Goal: Task Accomplishment & Management: Manage account settings

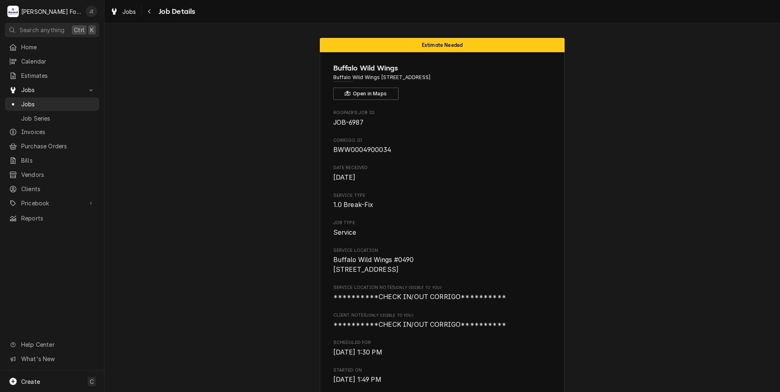
click at [44, 103] on span "Jobs" at bounding box center [58, 104] width 74 height 9
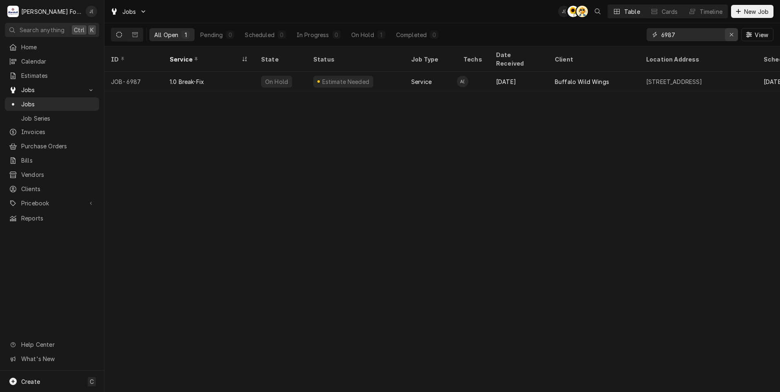
click at [737, 35] on button "Erase input" at bounding box center [731, 34] width 13 height 13
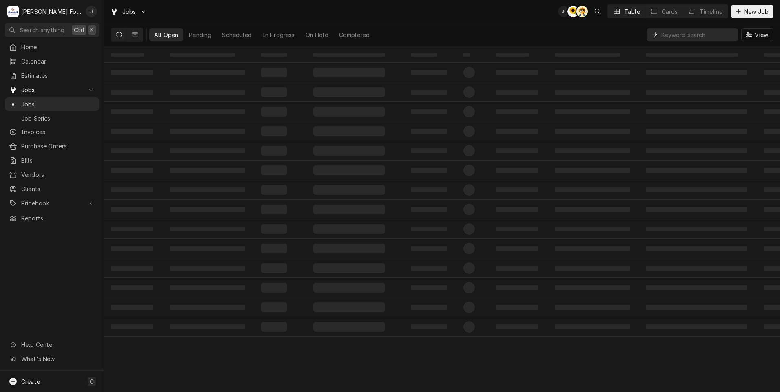
click at [705, 35] on input "Dynamic Content Wrapper" at bounding box center [697, 34] width 73 height 13
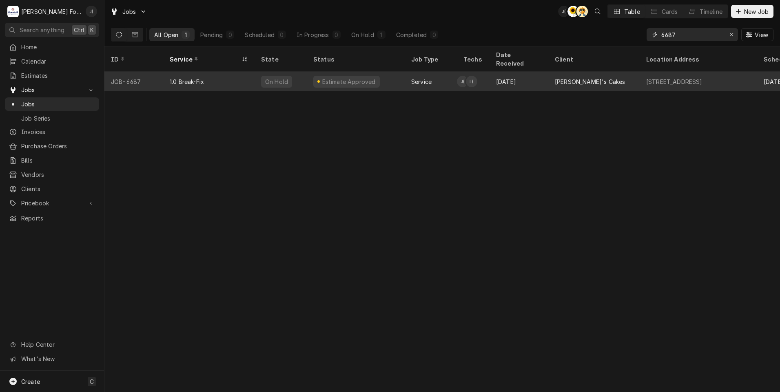
type input "6687"
click at [309, 73] on div "Estimate Approved" at bounding box center [356, 82] width 98 height 20
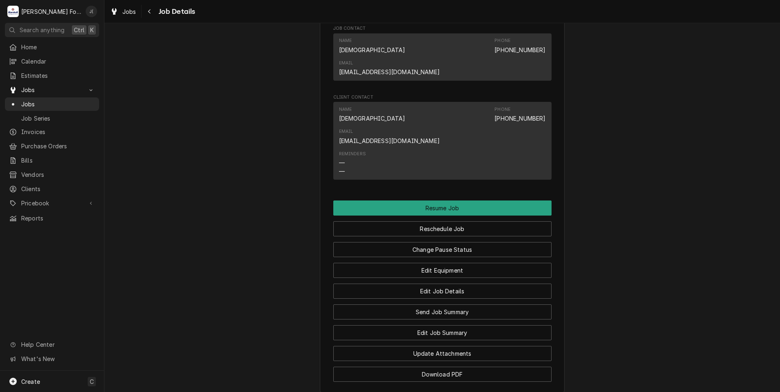
scroll to position [1002, 0]
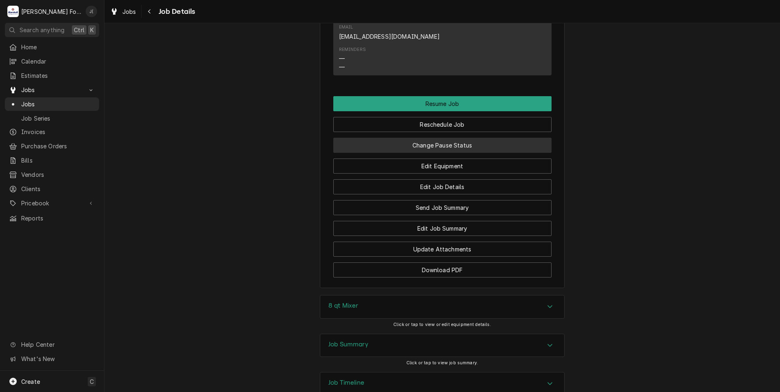
click at [425, 138] on button "Change Pause Status" at bounding box center [442, 145] width 218 height 15
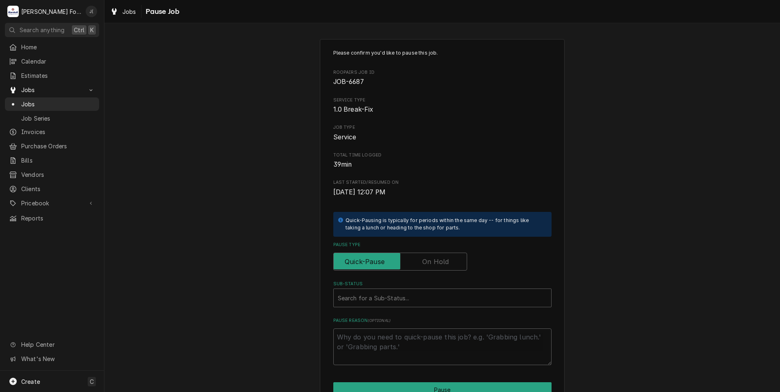
click at [432, 266] on label "Pause Type" at bounding box center [400, 262] width 134 height 18
click at [432, 266] on input "Pause Type" at bounding box center [400, 262] width 126 height 18
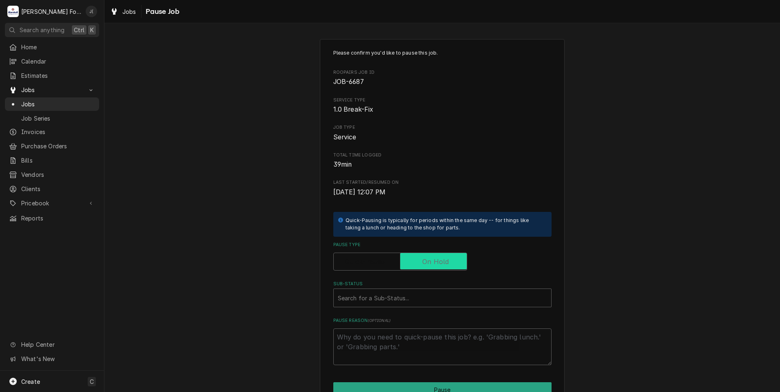
checkbox input "true"
click at [406, 310] on div "Please confirm you'd like to pause this job. Roopairs Job ID JOB-6687 Service T…" at bounding box center [442, 207] width 218 height 316
click at [405, 303] on div "Sub-Status" at bounding box center [442, 298] width 209 height 15
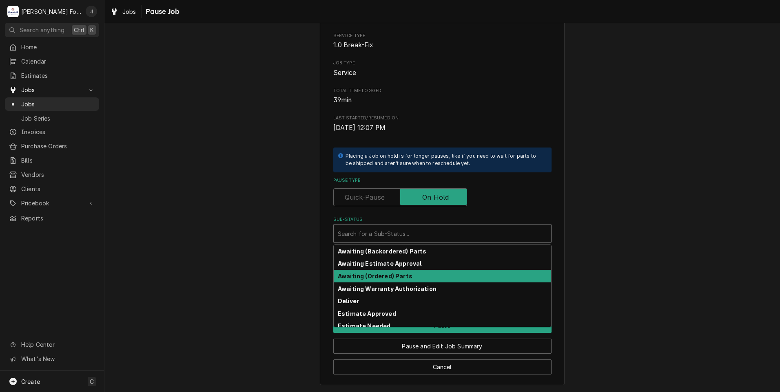
click at [413, 277] on div "Awaiting (Ordered) Parts" at bounding box center [442, 276] width 217 height 13
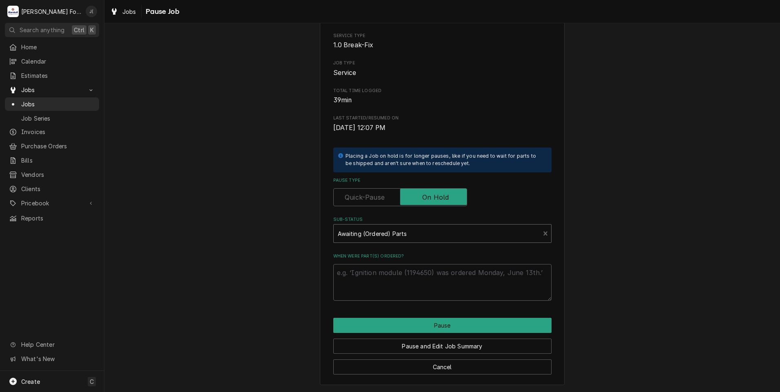
click at [416, 235] on div "Sub-Status" at bounding box center [437, 233] width 198 height 15
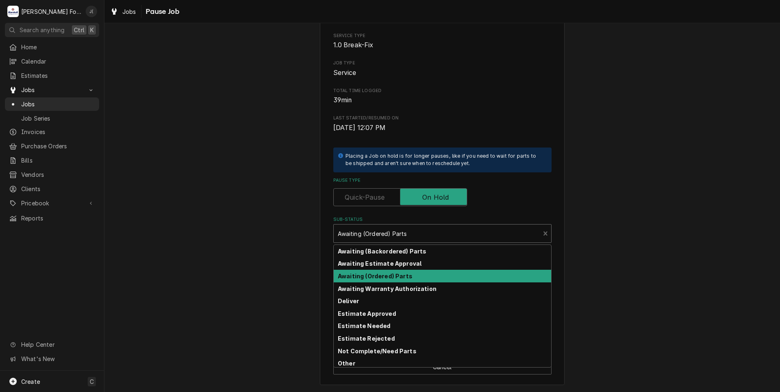
click at [459, 277] on div "Awaiting (Ordered) Parts" at bounding box center [442, 276] width 217 height 13
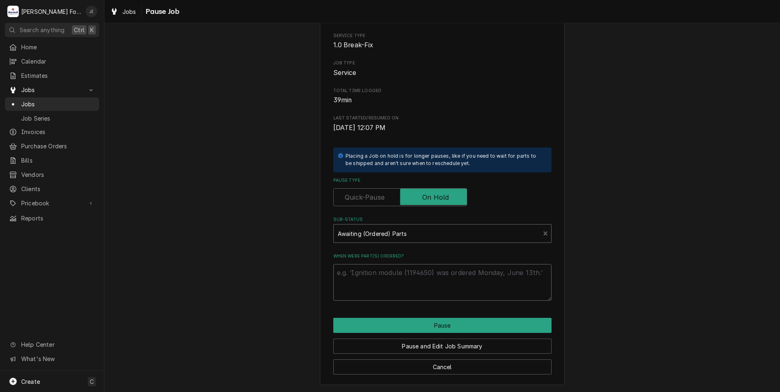
click at [436, 282] on textarea "When were part(s) ordered?" at bounding box center [442, 282] width 218 height 37
type textarea "x"
type textarea "0"
type textarea "x"
type textarea "08"
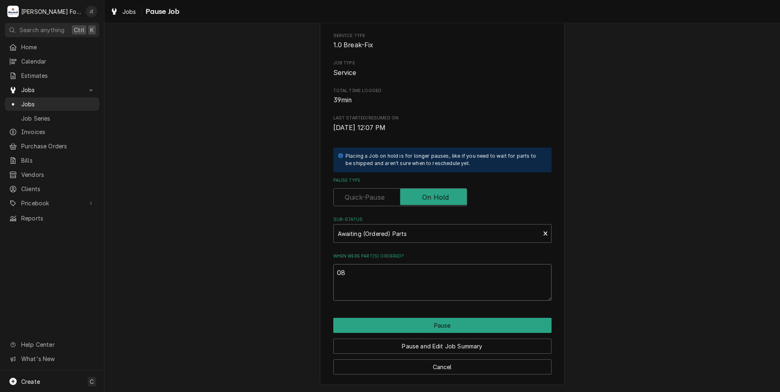
type textarea "x"
type textarea "08/"
type textarea "x"
type textarea "08/2"
type textarea "x"
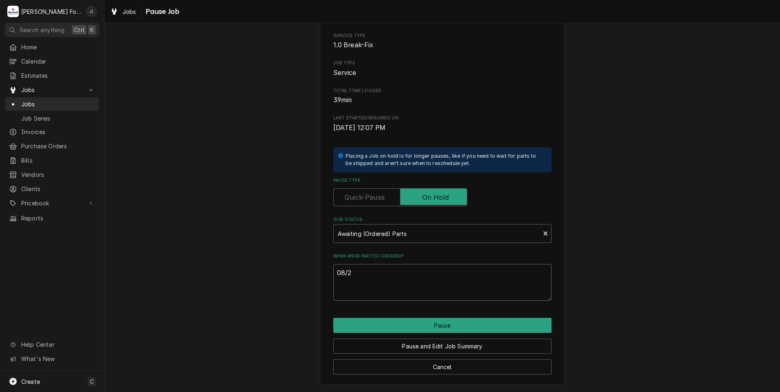
type textarea "08/25"
type textarea "x"
type textarea "08/25/"
type textarea "x"
type textarea "08/25/2"
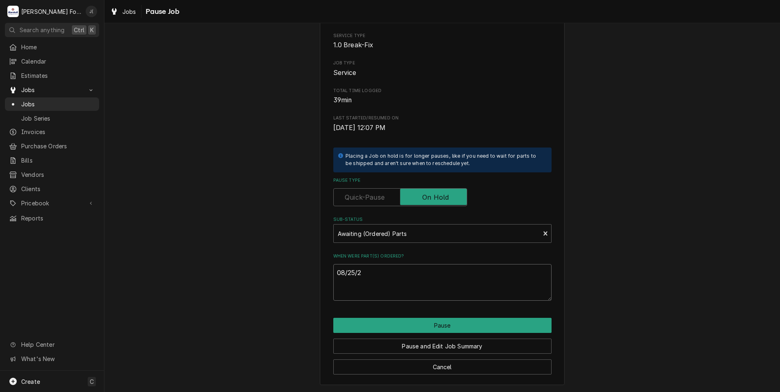
type textarea "x"
type textarea "08/25/20"
type textarea "x"
type textarea "08/25/202"
type textarea "x"
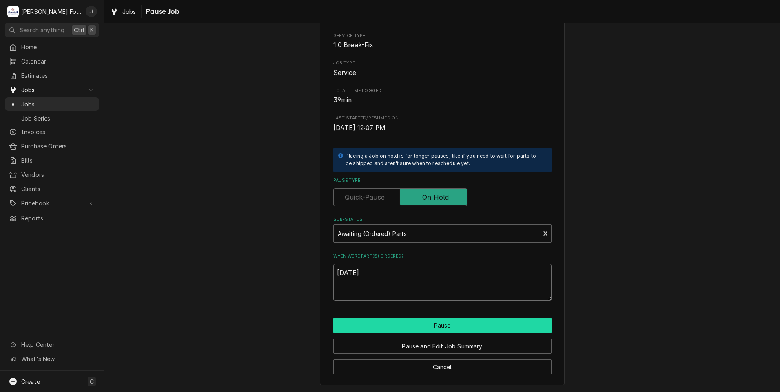
type textarea "08/25/2025"
click at [438, 329] on button "Pause" at bounding box center [442, 325] width 218 height 15
type textarea "x"
